Goal: Find specific page/section: Find specific page/section

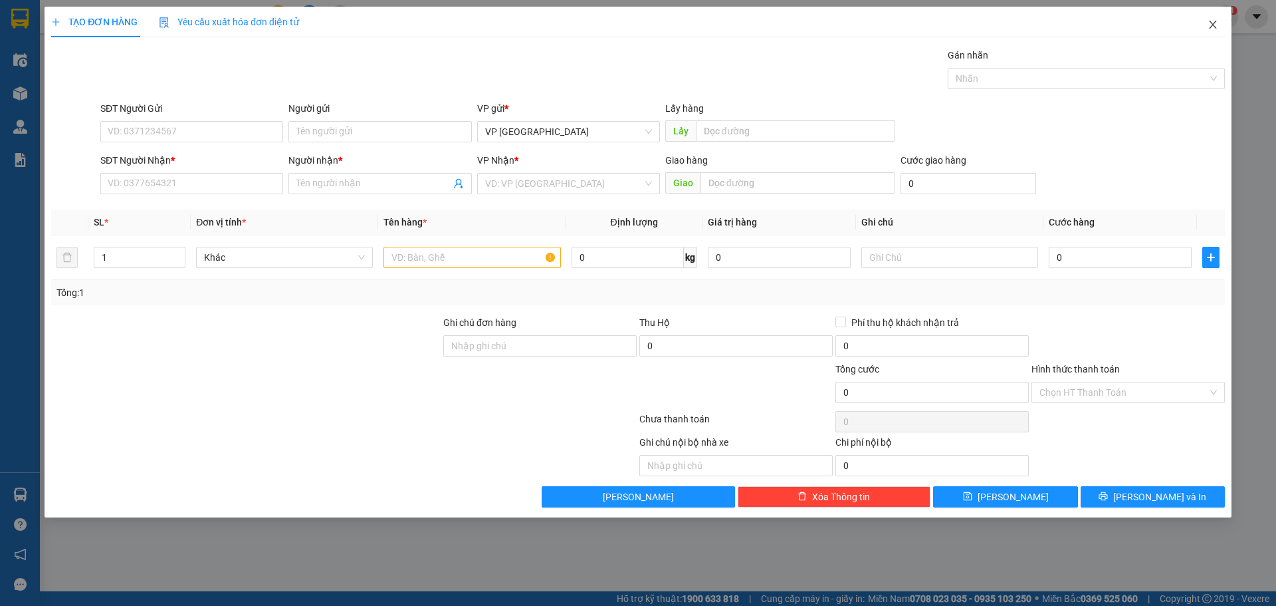
click at [1215, 26] on icon "close" at bounding box center [1213, 24] width 11 height 11
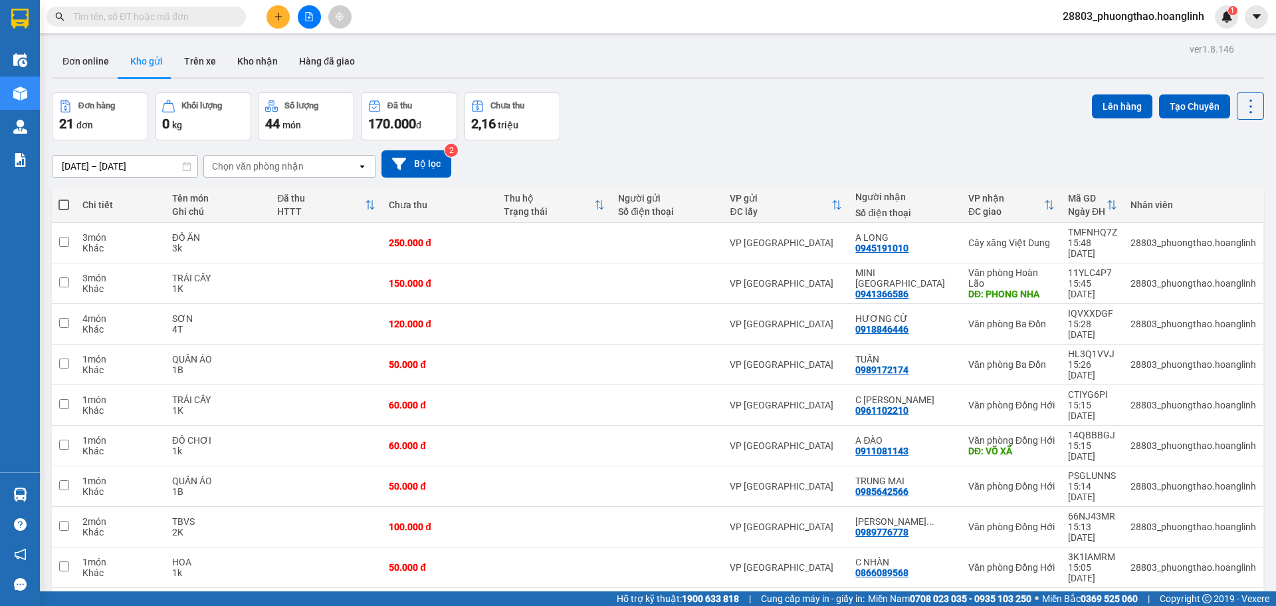
click at [115, 23] on input "text" at bounding box center [151, 16] width 157 height 15
click at [115, 17] on input "text" at bounding box center [151, 16] width 157 height 15
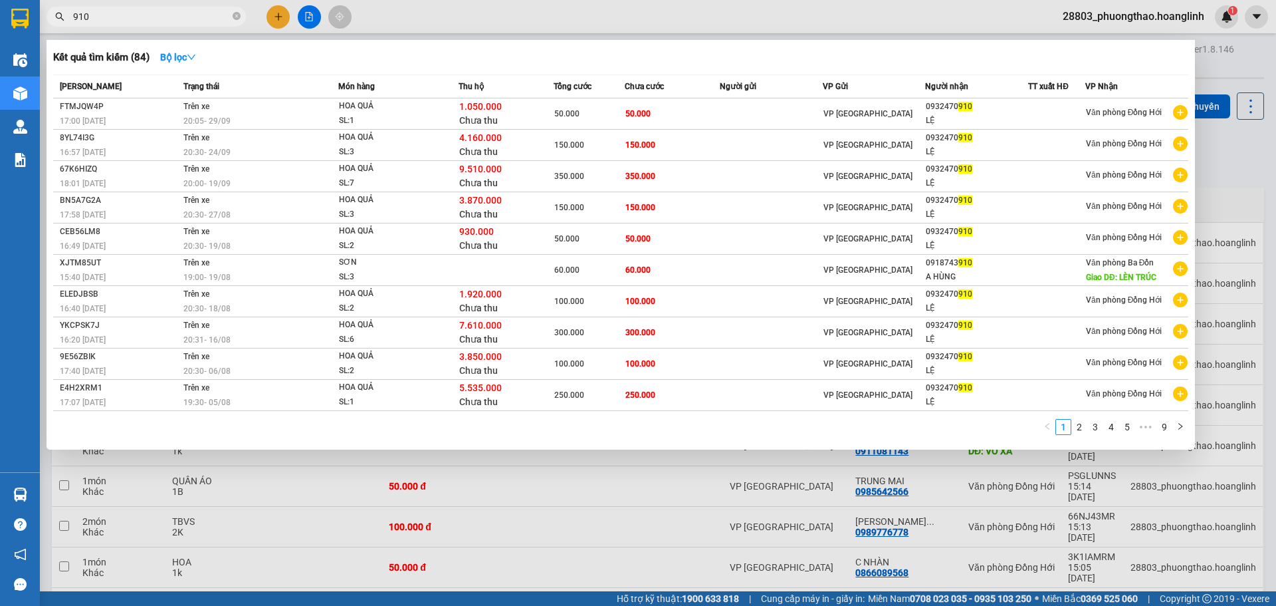
type input "910"
click at [181, 601] on div at bounding box center [638, 303] width 1276 height 606
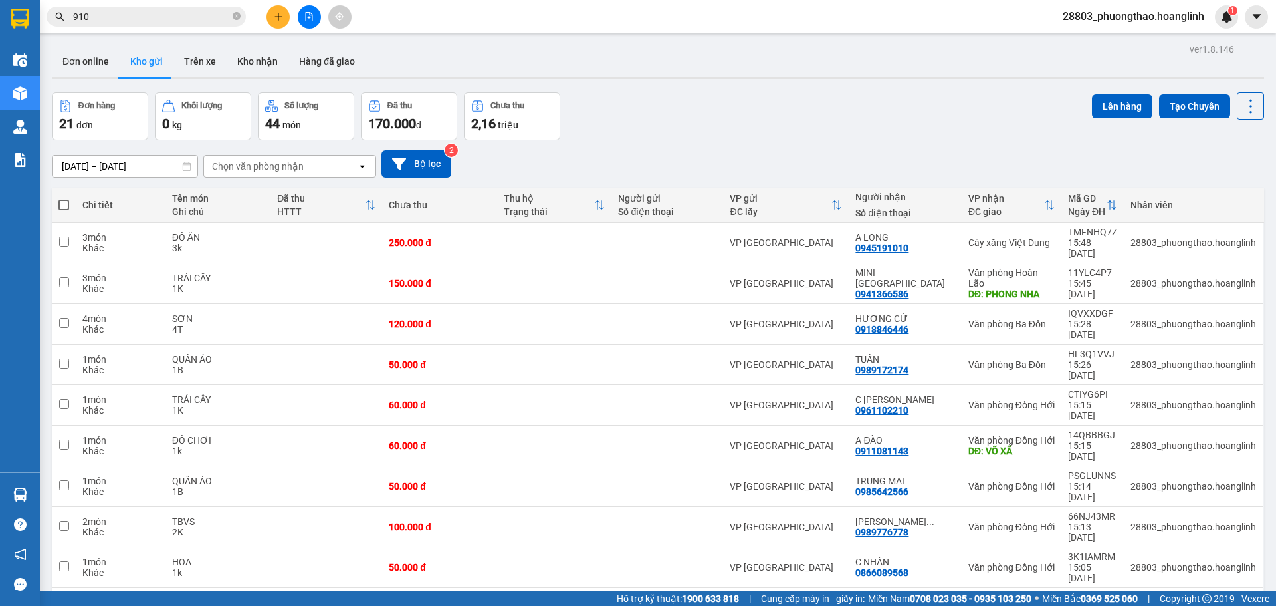
click at [148, 15] on input "910" at bounding box center [151, 16] width 157 height 15
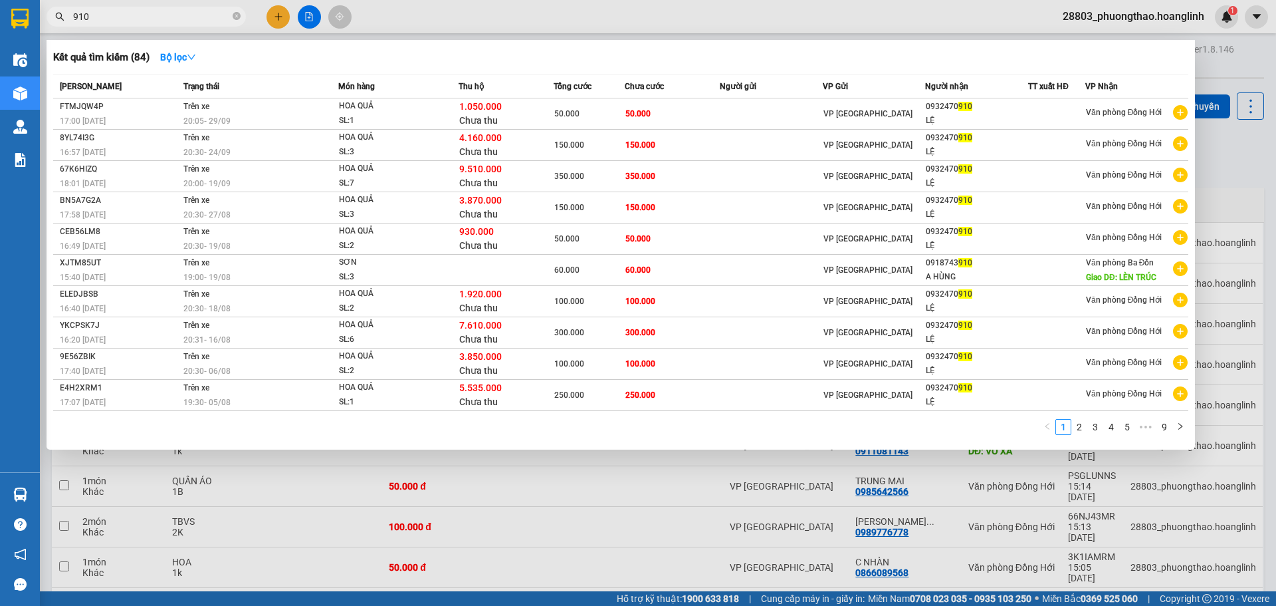
click at [118, 568] on div at bounding box center [638, 303] width 1276 height 606
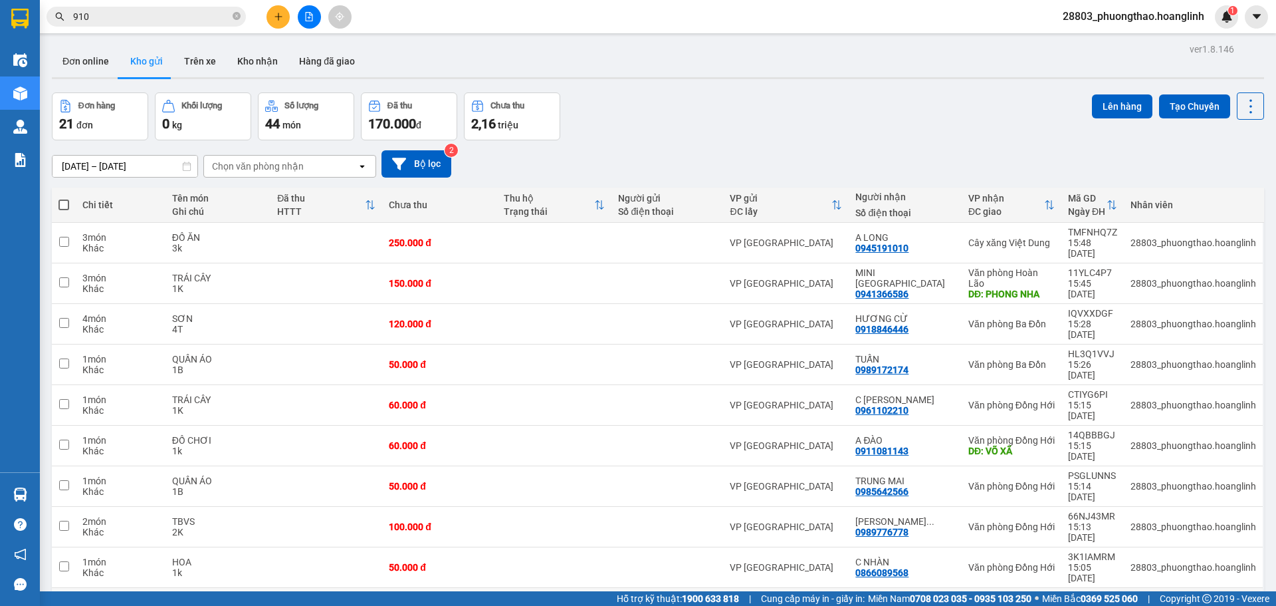
scroll to position [61, 0]
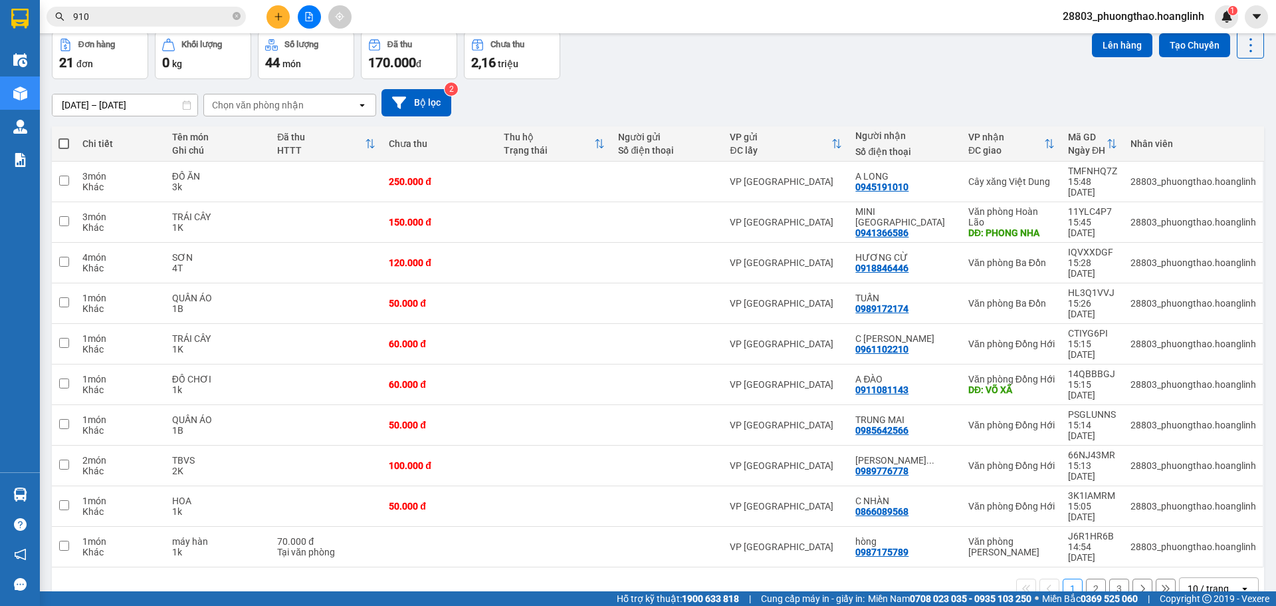
click at [826, 523] on div "ver 1.8.146 Đơn online Kho gửi Trên xe Kho nhận Hàng đã giao Đơn hàng 21 đơn Kh…" at bounding box center [658, 297] width 1223 height 636
